Goal: Find specific page/section: Locate a particular part of the current website

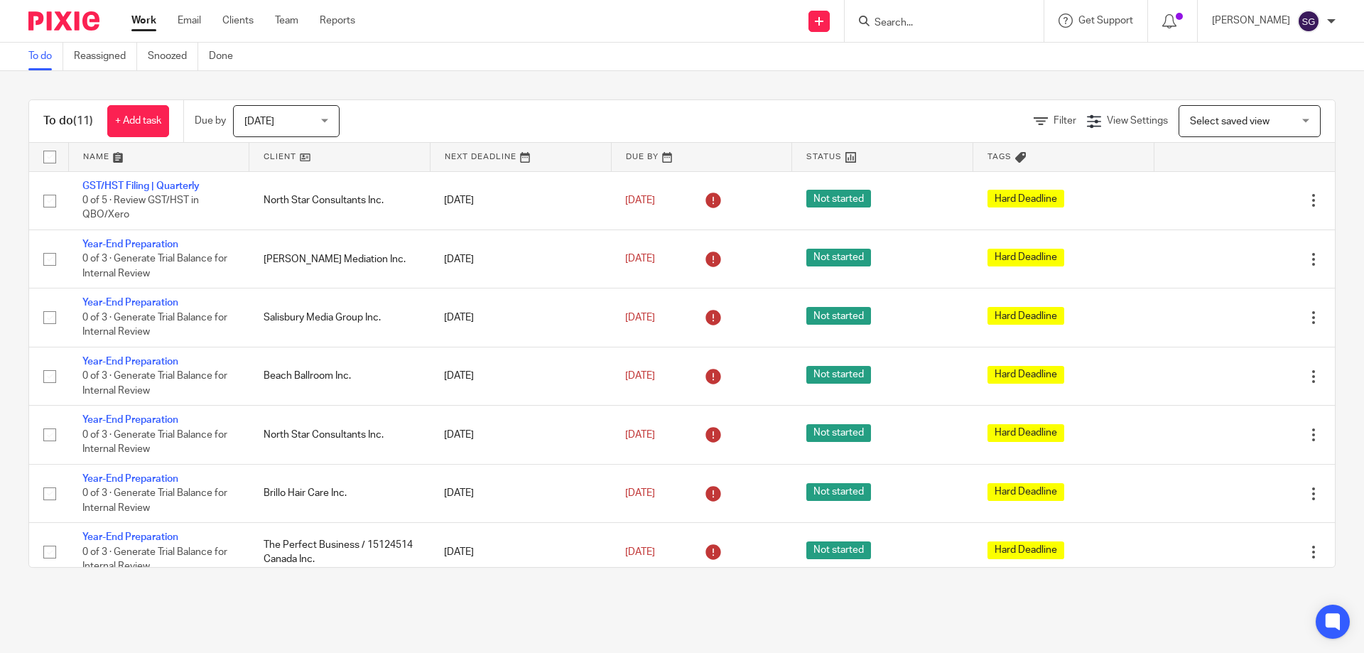
click at [1001, 23] on input "Search" at bounding box center [937, 23] width 128 height 13
type input "northlight"
click at [949, 63] on link at bounding box center [990, 61] width 240 height 33
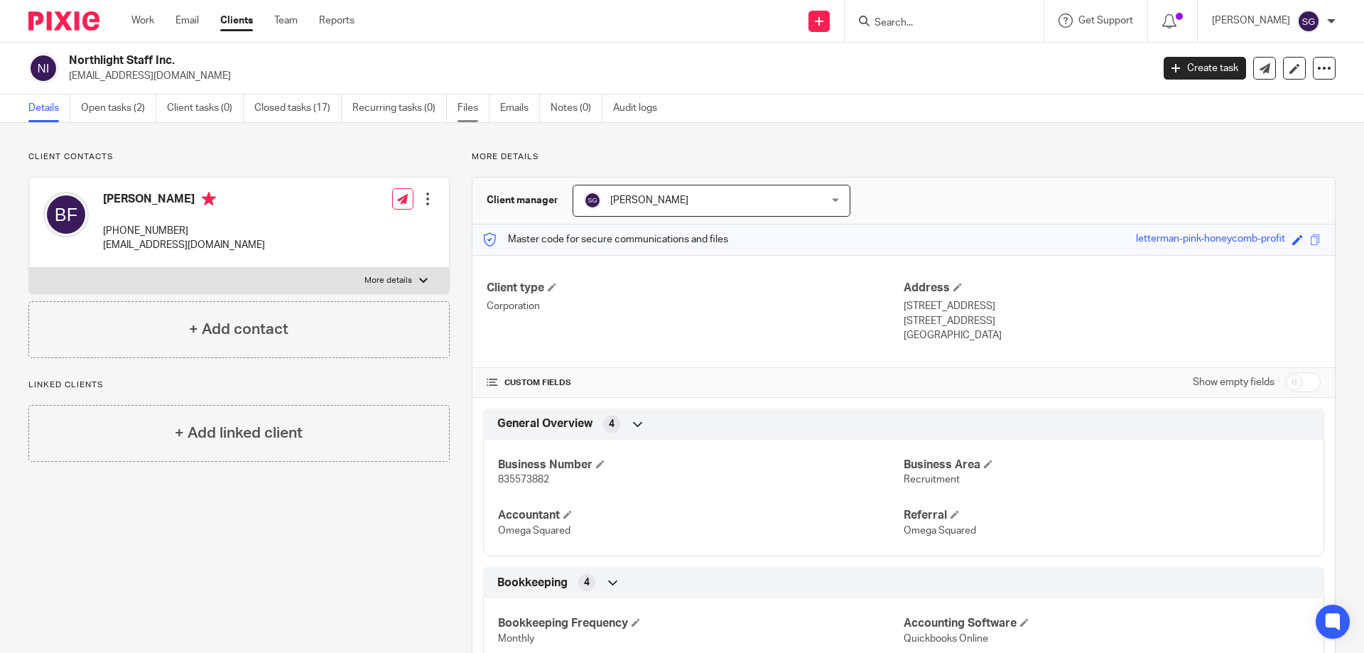
click at [472, 114] on link "Files" at bounding box center [474, 108] width 32 height 28
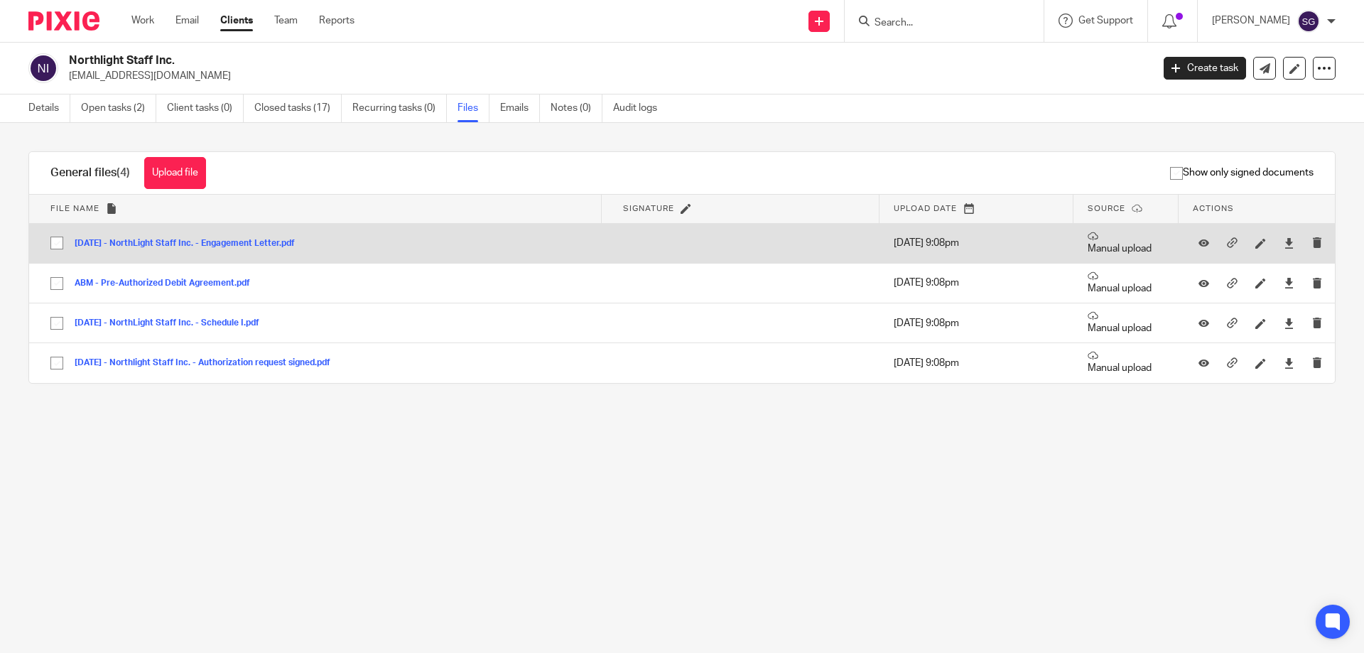
click at [231, 242] on button "[DATE] - NorthLight Staff Inc. - Engagement Letter.pdf" at bounding box center [190, 244] width 231 height 10
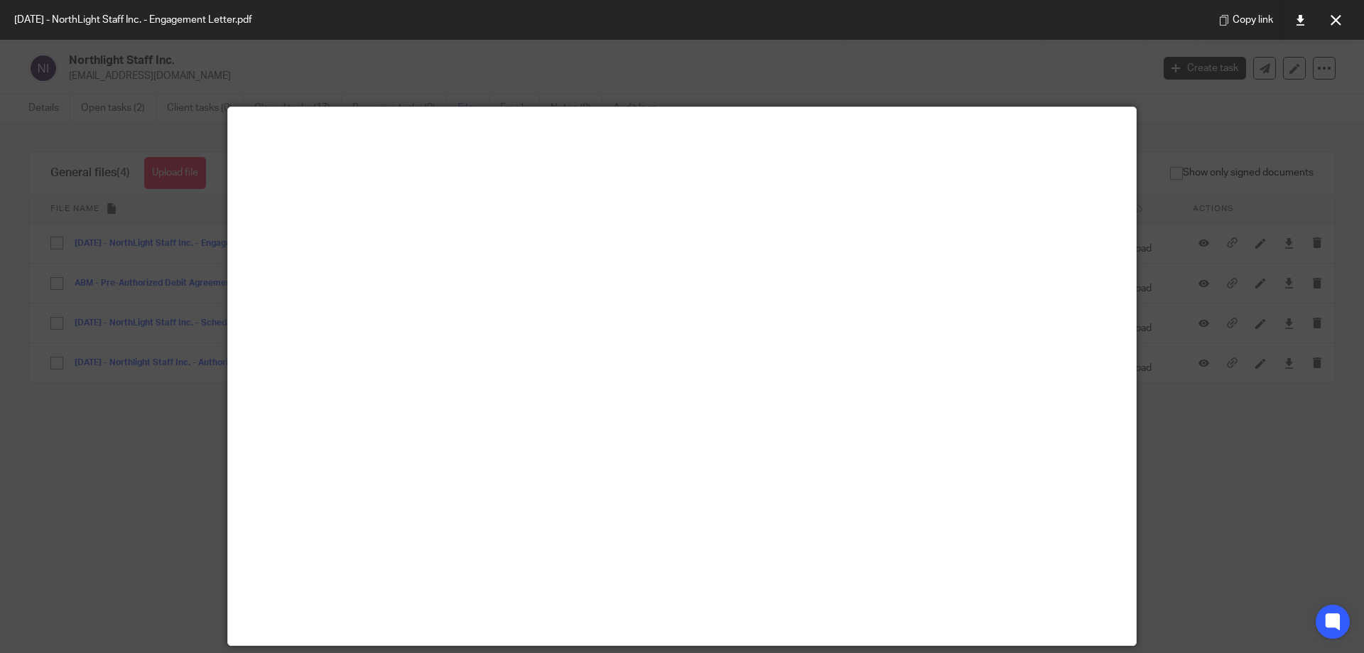
drag, startPoint x: 213, startPoint y: 280, endPoint x: 156, endPoint y: 272, distance: 57.4
click at [211, 280] on div at bounding box center [682, 326] width 1364 height 653
click at [156, 272] on div at bounding box center [682, 326] width 1364 height 653
click at [1336, 18] on icon at bounding box center [1336, 20] width 11 height 11
